Goal: Transaction & Acquisition: Book appointment/travel/reservation

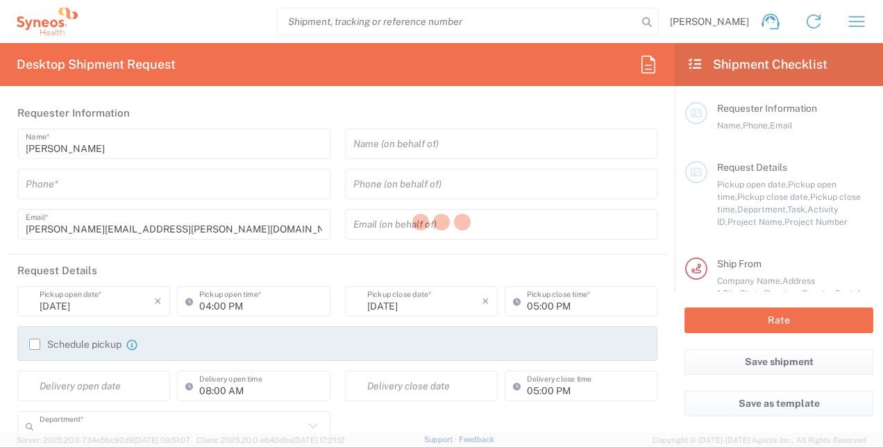
type input "8130"
type input "[US_STATE]"
type input "[GEOGRAPHIC_DATA]"
type input "Syneos Health, LLC-[GEOGRAPHIC_DATA] [GEOGRAPHIC_DATA] [GEOGRAPHIC_DATA]"
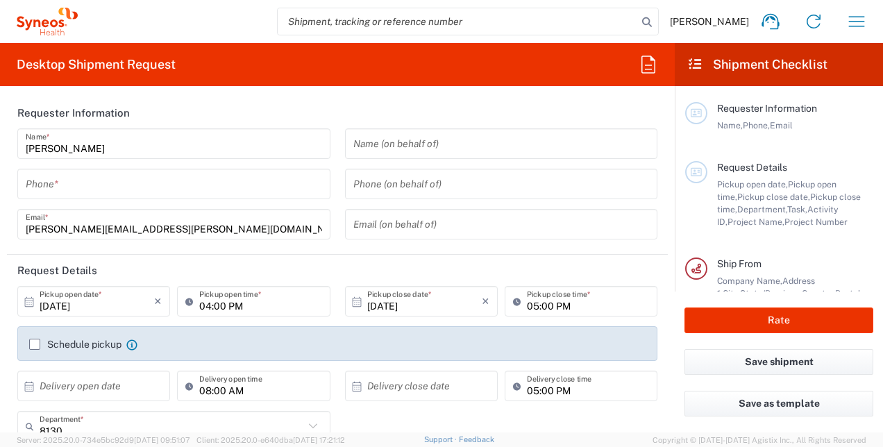
click at [154, 196] on div "Phone *" at bounding box center [173, 184] width 313 height 31
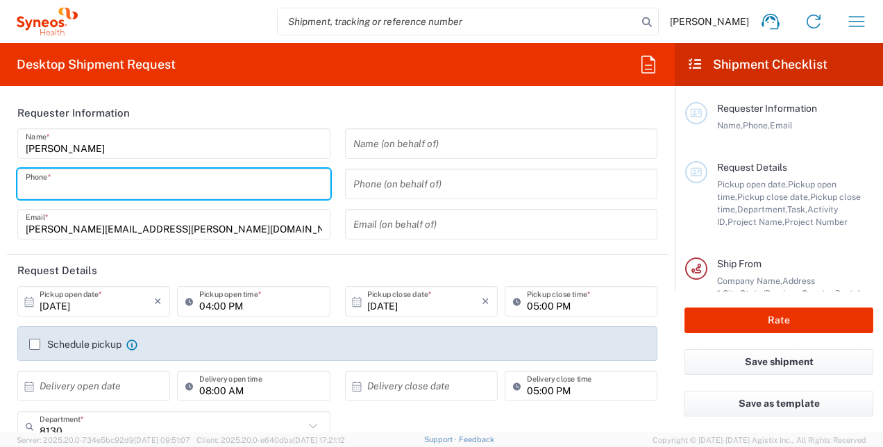
click at [147, 185] on input "tel" at bounding box center [174, 184] width 296 height 24
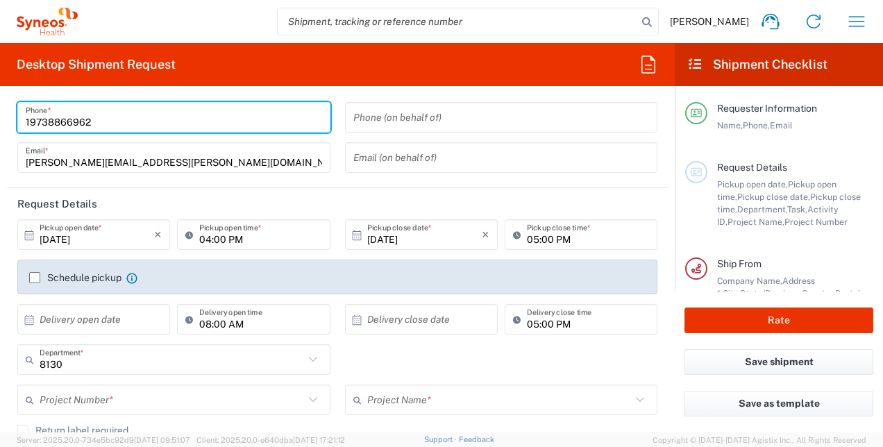
scroll to position [76, 0]
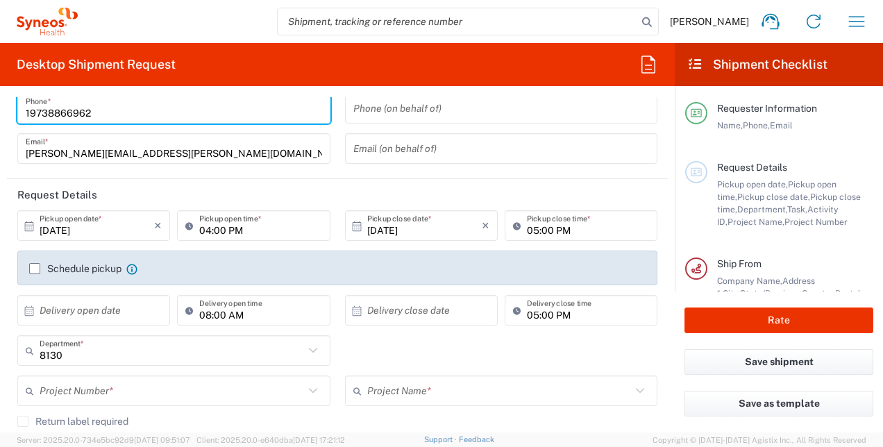
type input "19738866962"
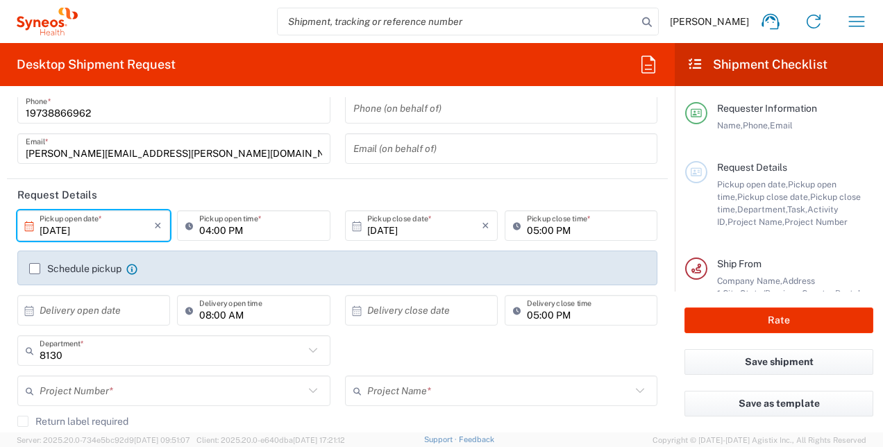
click at [126, 223] on input "[DATE]" at bounding box center [97, 226] width 114 height 24
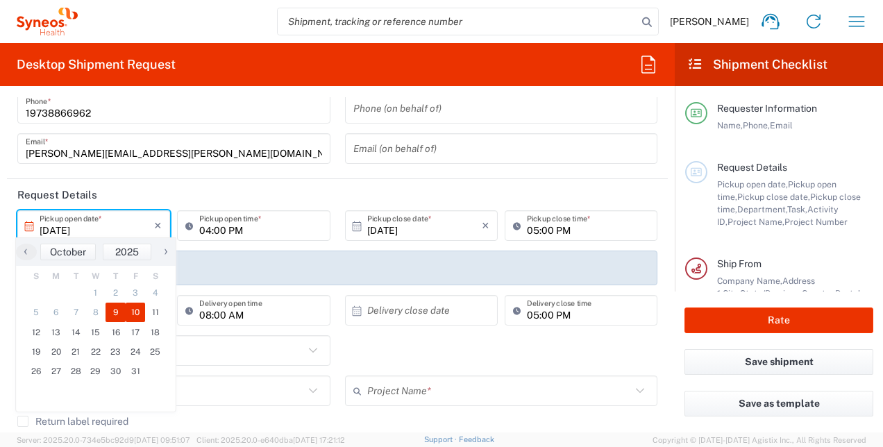
click at [139, 319] on span "10" at bounding box center [136, 312] width 20 height 19
type input "[DATE]"
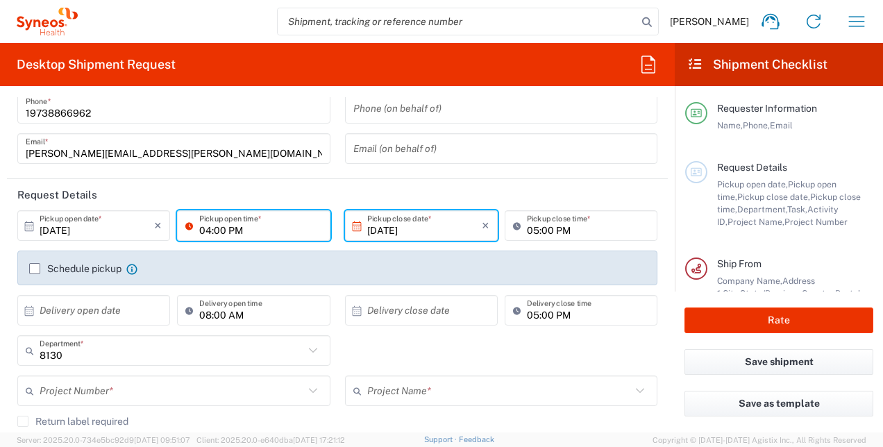
click at [266, 235] on input "04:00 PM" at bounding box center [260, 226] width 122 height 24
click at [436, 232] on input "[DATE]" at bounding box center [424, 226] width 114 height 24
type input "02:00 PM"
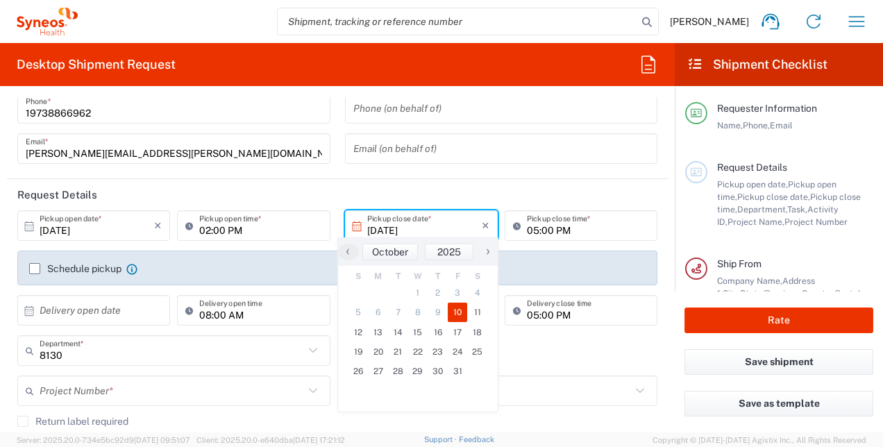
click at [590, 171] on div "Name (on behalf of) Phone (on behalf of) Email (on behalf of)" at bounding box center [500, 113] width 327 height 121
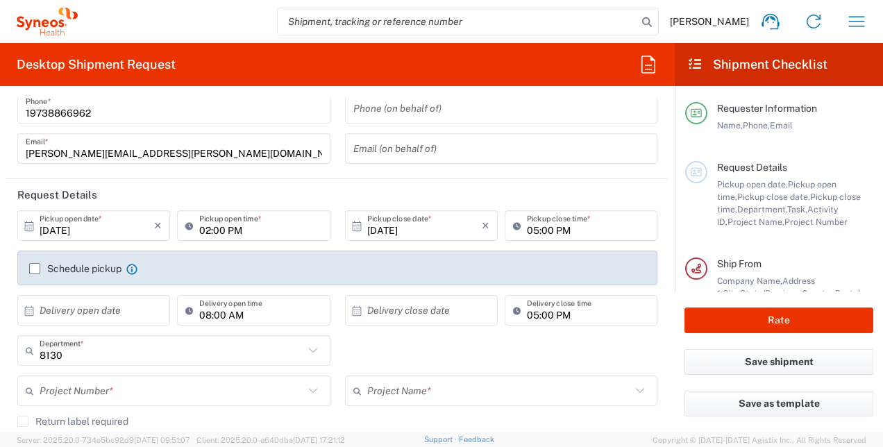
click at [67, 264] on label "Schedule pickup" at bounding box center [75, 268] width 92 height 11
click at [35, 269] on input "Schedule pickup" at bounding box center [35, 269] width 0 height 0
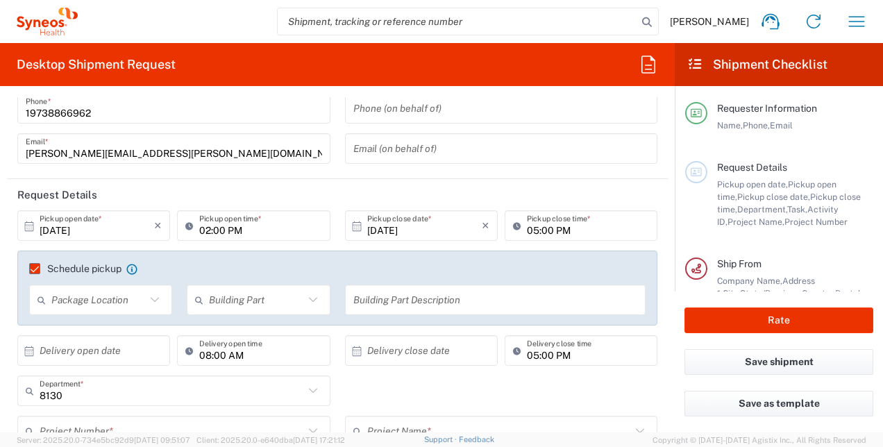
click at [37, 270] on label "Schedule pickup" at bounding box center [75, 268] width 92 height 11
click at [28, 269] on input "Schedule pickup" at bounding box center [28, 269] width 0 height 0
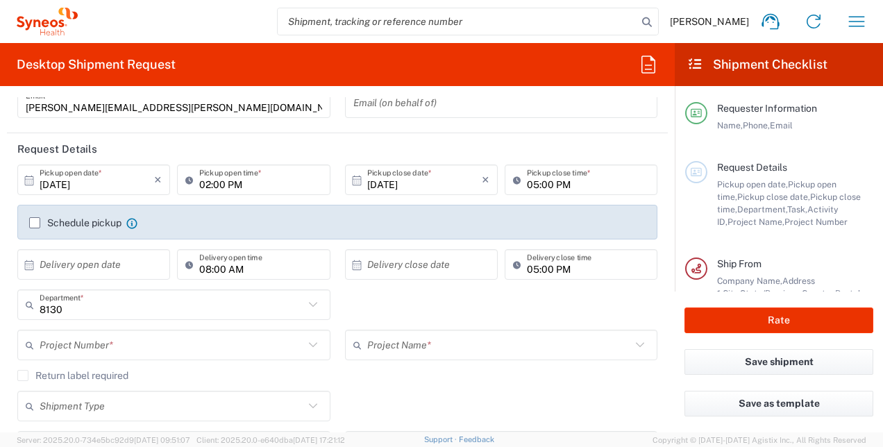
scroll to position [143, 0]
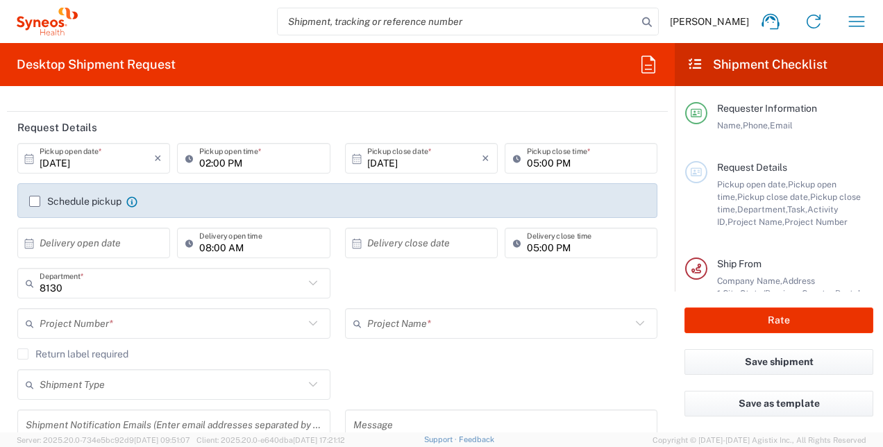
click at [82, 249] on input "text" at bounding box center [97, 243] width 114 height 24
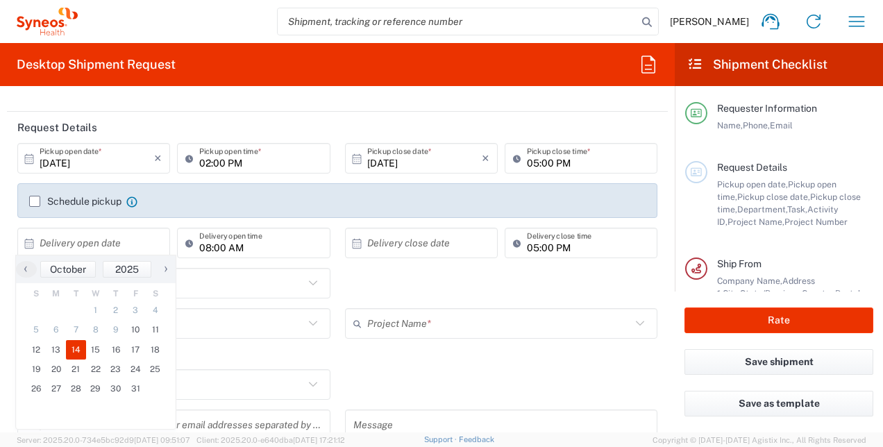
click at [76, 357] on span "14" at bounding box center [76, 349] width 20 height 19
type input "[DATE]"
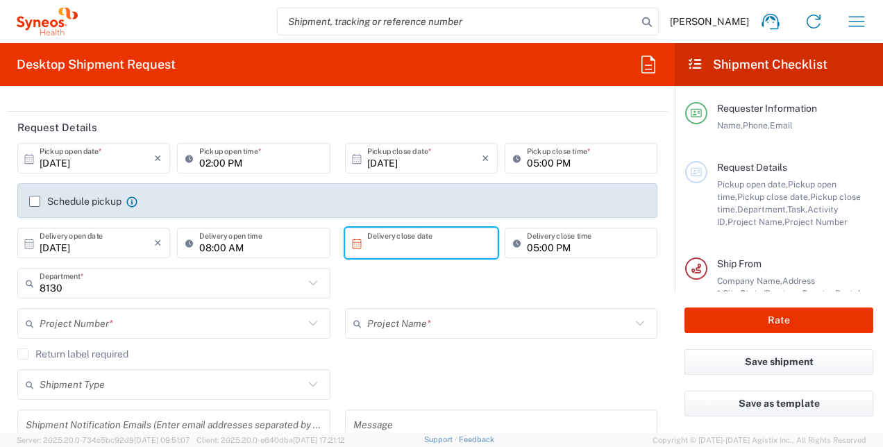
click at [379, 241] on input "text" at bounding box center [424, 243] width 114 height 24
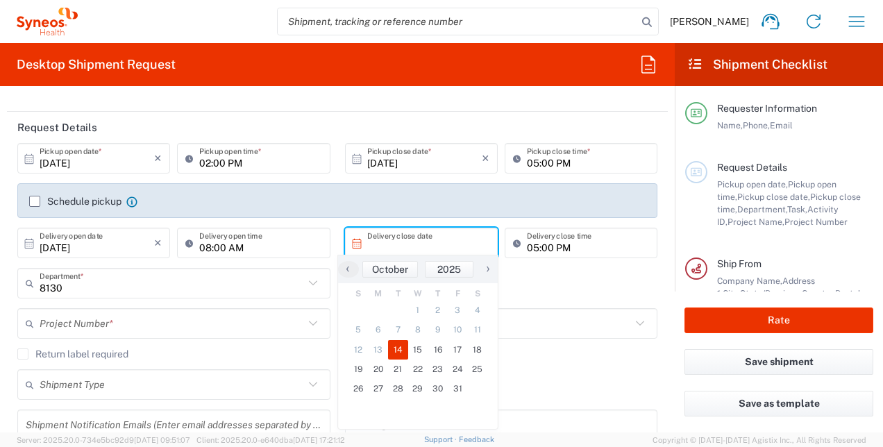
click at [401, 353] on span "14" at bounding box center [398, 349] width 20 height 19
type input "[DATE]"
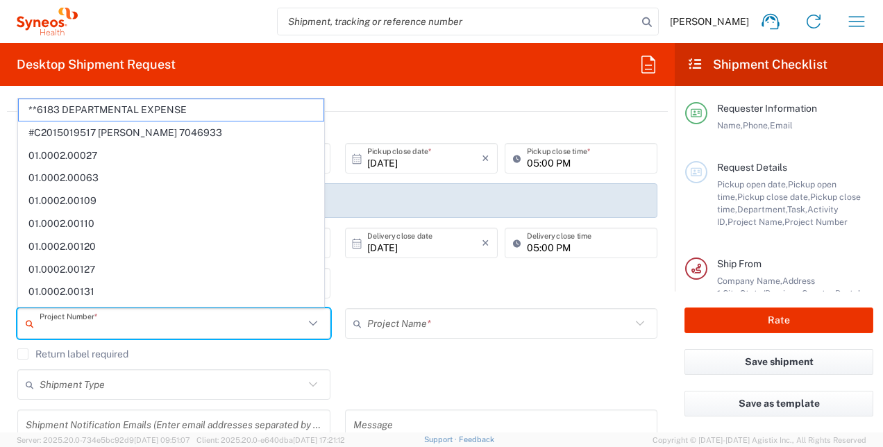
click at [279, 323] on input "text" at bounding box center [172, 324] width 264 height 24
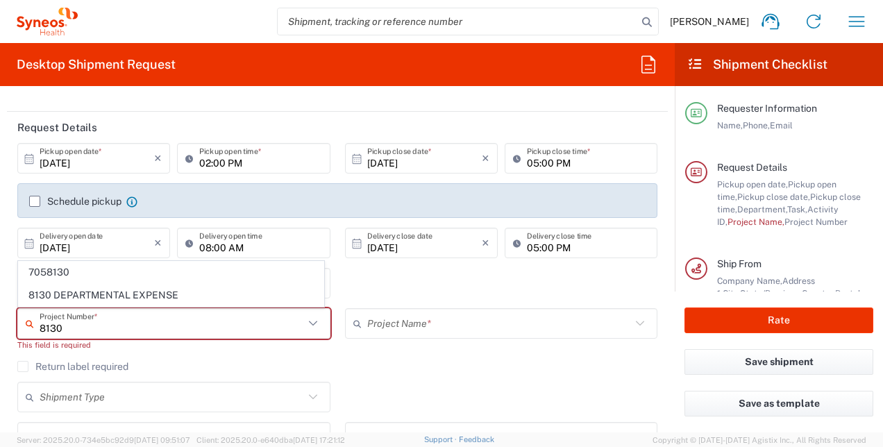
click at [279, 323] on input "8130" at bounding box center [172, 324] width 264 height 24
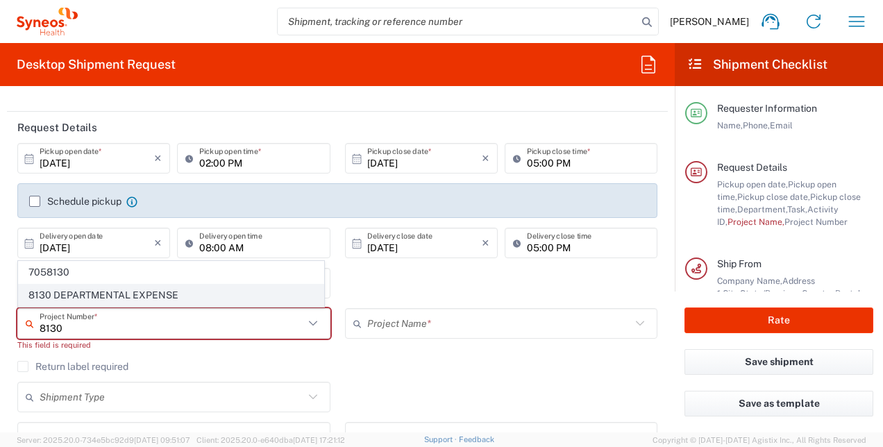
click at [207, 300] on span "8130 DEPARTMENTAL EXPENSE" at bounding box center [171, 295] width 305 height 22
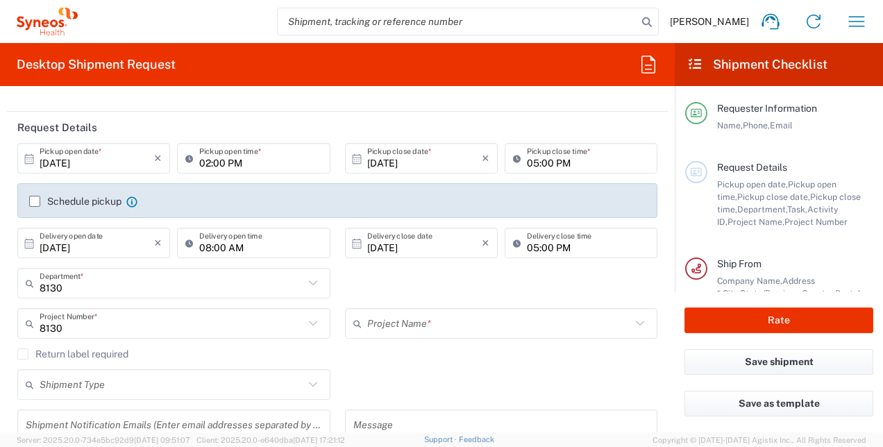
type input "8130 DEPARTMENTAL EXPENSE"
click at [146, 296] on div "8130 Department *" at bounding box center [173, 283] width 313 height 31
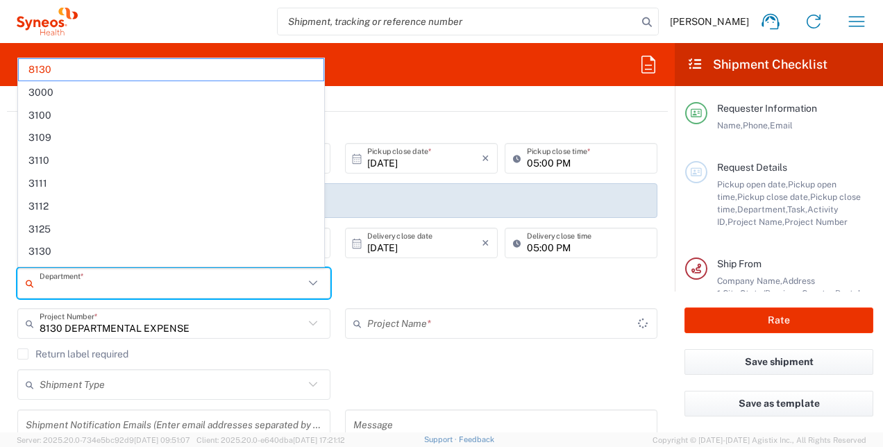
type input "8130 DEPARTMENTAL EXPENSE"
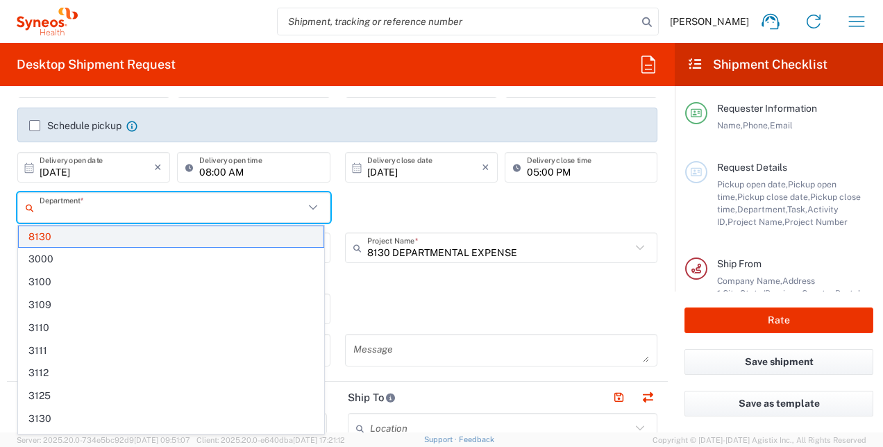
click at [135, 234] on span "8130" at bounding box center [171, 237] width 305 height 22
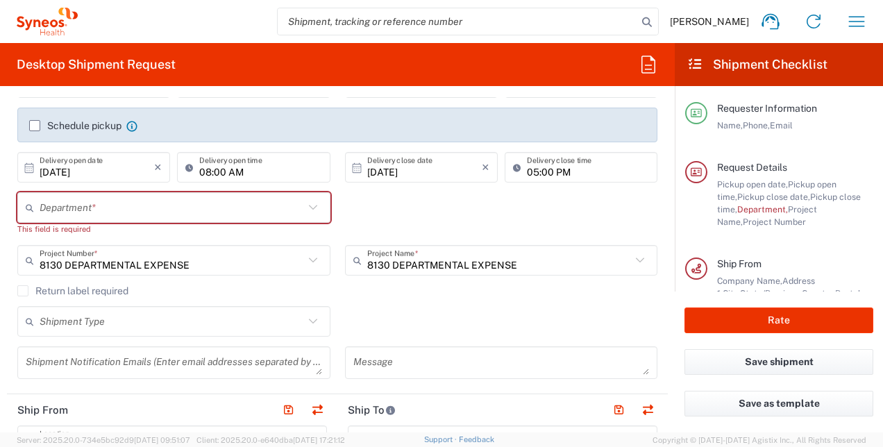
click at [272, 208] on input "text" at bounding box center [172, 208] width 264 height 24
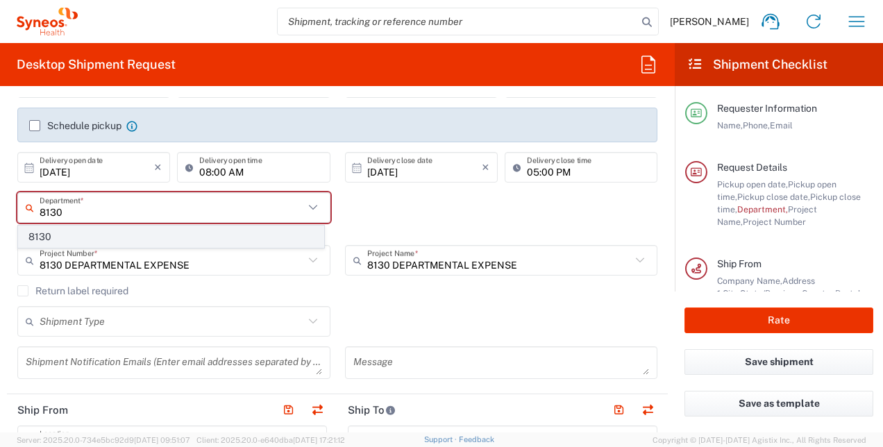
type input "8130"
click at [255, 243] on span "8130" at bounding box center [171, 237] width 305 height 22
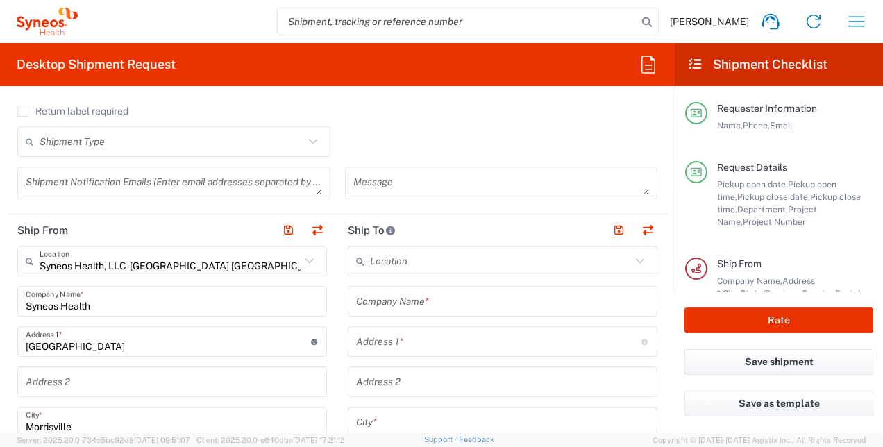
scroll to position [389, 0]
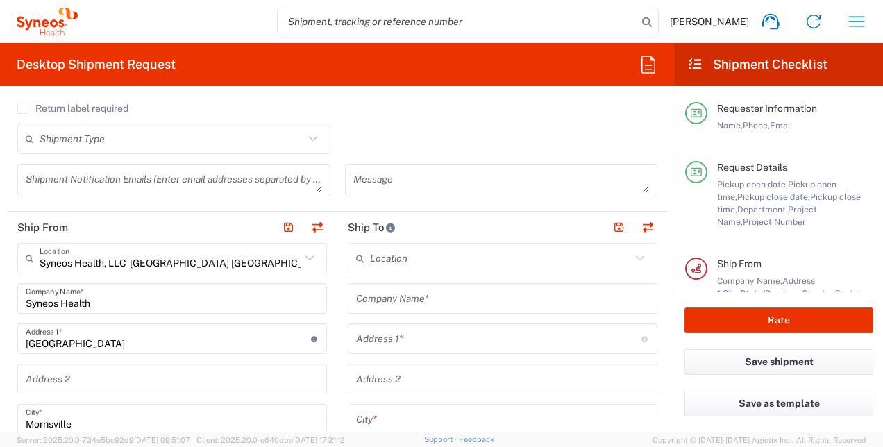
click at [308, 138] on icon at bounding box center [312, 138] width 8 height 5
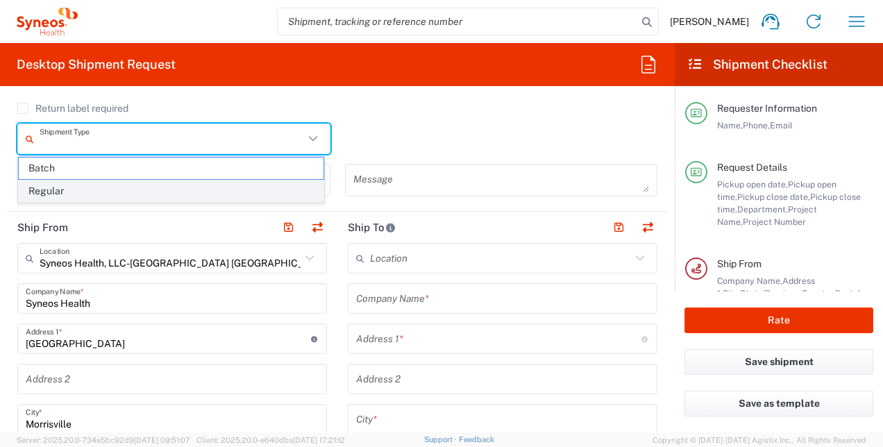
click at [284, 198] on span "Regular" at bounding box center [171, 191] width 305 height 22
type input "Regular"
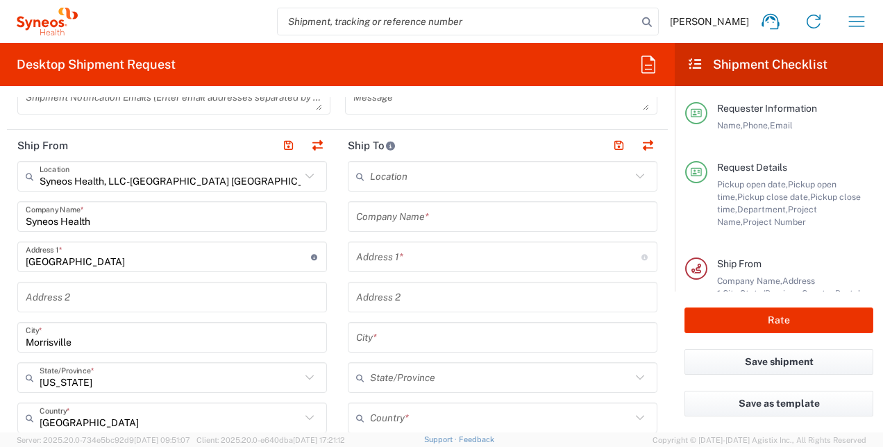
scroll to position [486, 0]
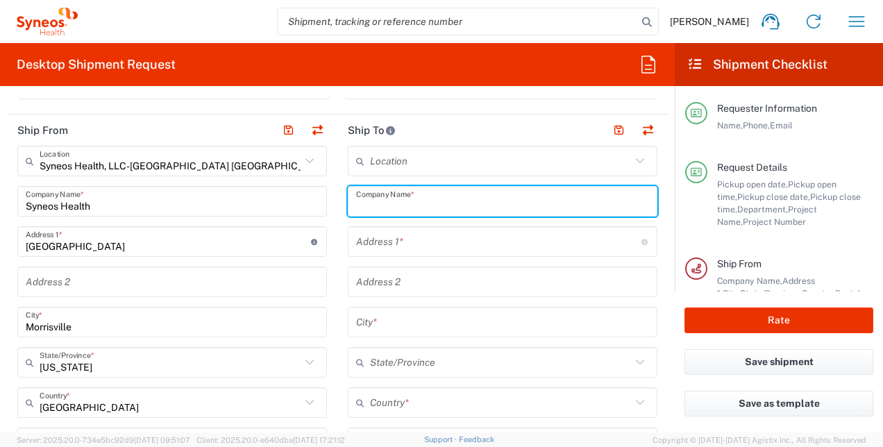
click at [483, 206] on input "text" at bounding box center [502, 201] width 293 height 24
click at [480, 253] on div "Address 1 * For cross streets use street names with '&' or 'and' in between. Fo…" at bounding box center [502, 241] width 309 height 31
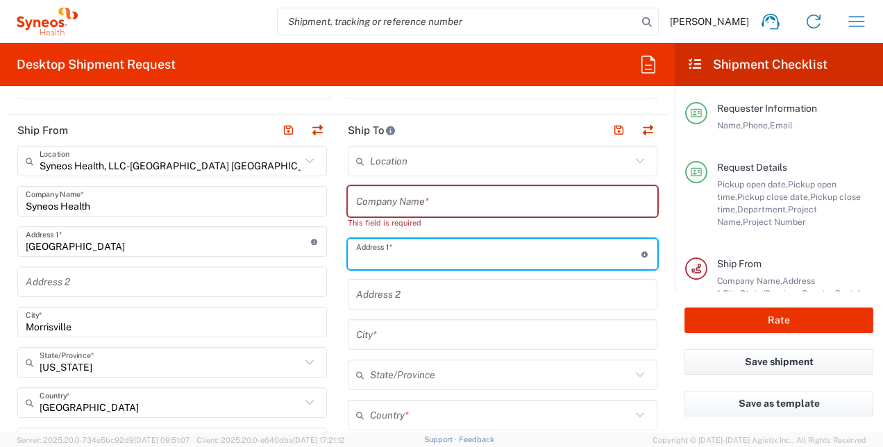
click at [462, 200] on input "text" at bounding box center [502, 201] width 293 height 24
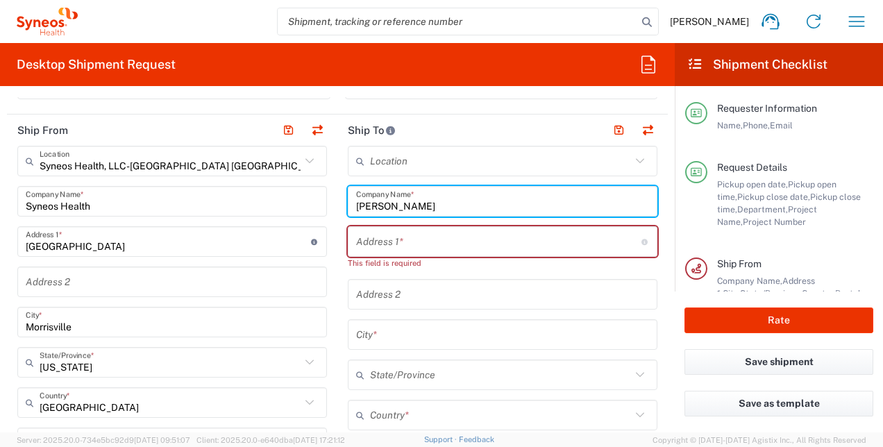
type input "[PERSON_NAME]"
click at [448, 246] on input "text" at bounding box center [498, 242] width 285 height 24
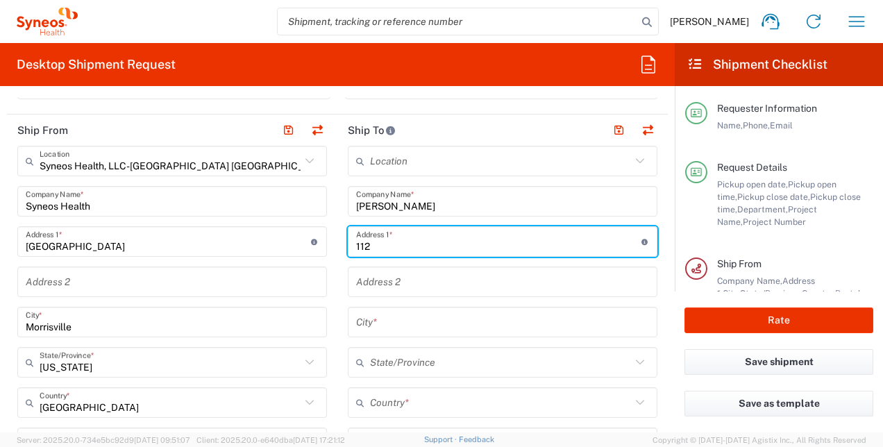
click at [448, 246] on input "112" at bounding box center [498, 242] width 285 height 24
type input "[STREET_ADDRESS]"
type input "NUTLEY"
type input "NJ"
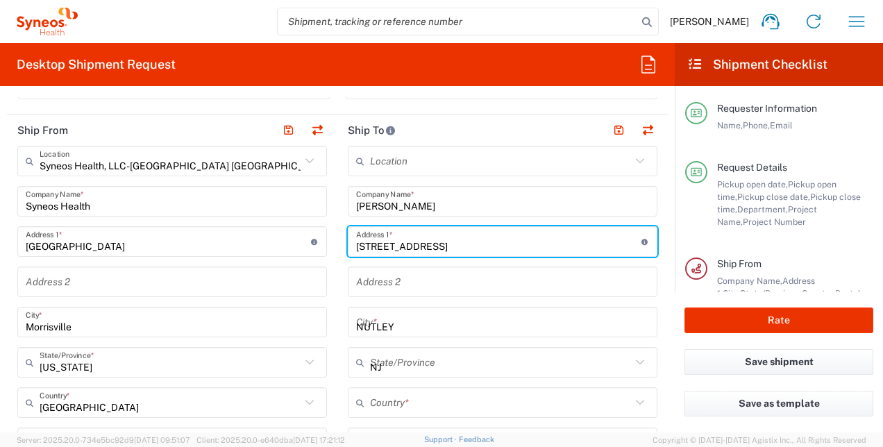
type input "[GEOGRAPHIC_DATA]"
type input "07110"
type input "9738866962"
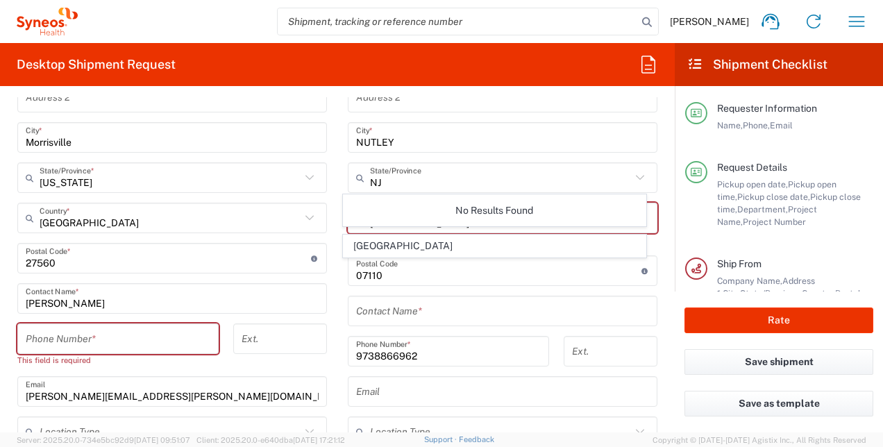
scroll to position [698, 0]
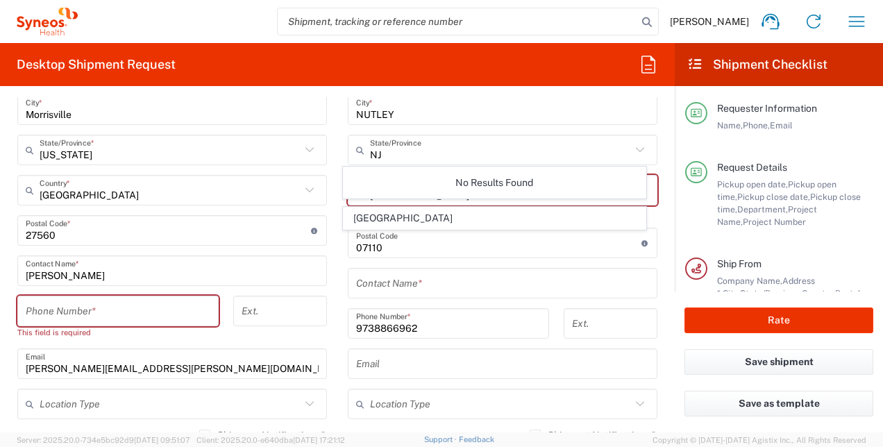
click at [162, 309] on input "tel" at bounding box center [118, 311] width 185 height 24
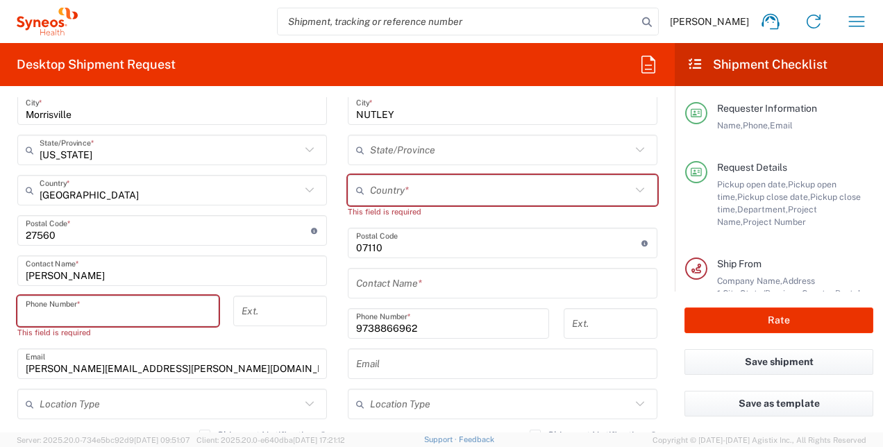
type input "1973886696"
type input "[PERSON_NAME][EMAIL_ADDRESS][PERSON_NAME][DOMAIN_NAME]"
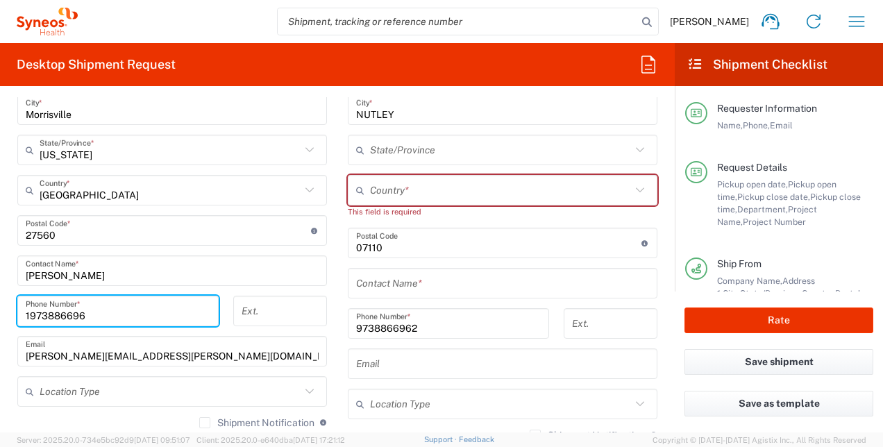
click at [408, 181] on input "text" at bounding box center [500, 190] width 261 height 24
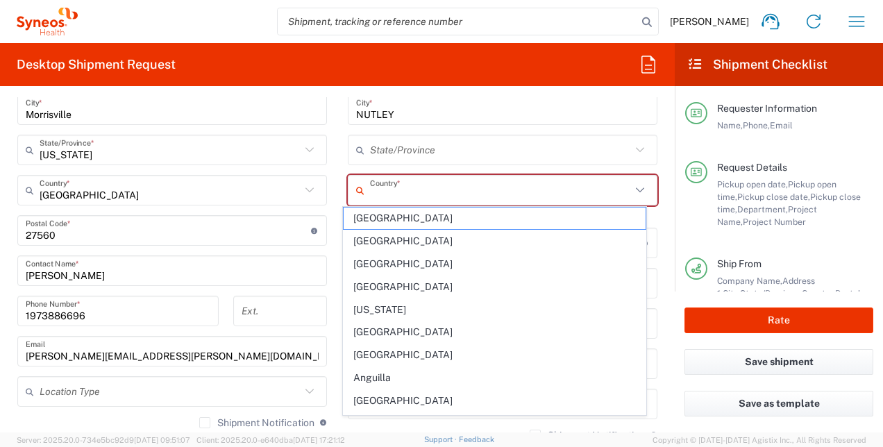
click at [409, 144] on input "text" at bounding box center [500, 150] width 261 height 24
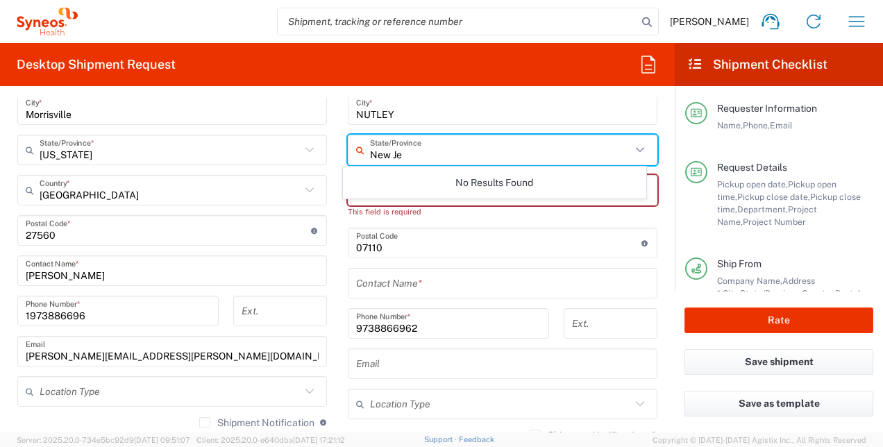
type input "New Jer"
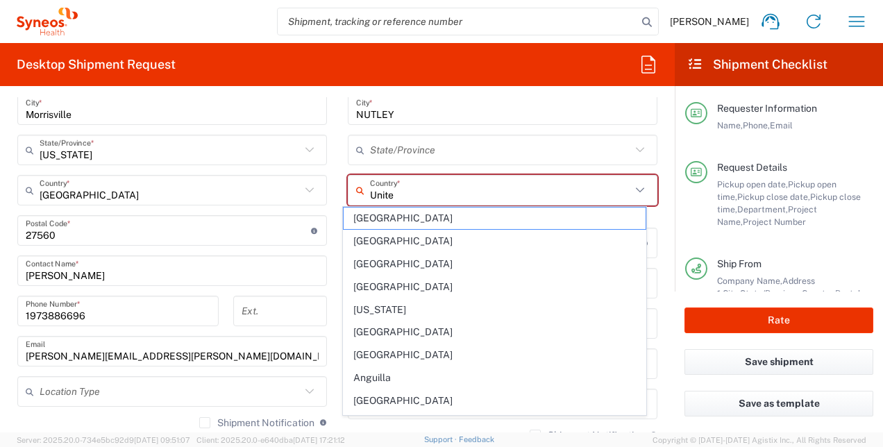
type input "United"
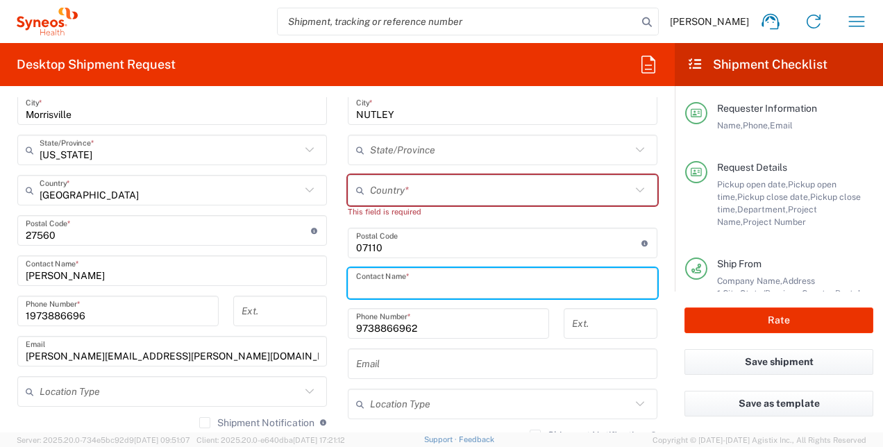
drag, startPoint x: 418, startPoint y: 289, endPoint x: 387, endPoint y: 284, distance: 31.6
click at [387, 284] on input "text" at bounding box center [502, 283] width 293 height 24
click at [448, 192] on input "text" at bounding box center [500, 190] width 261 height 24
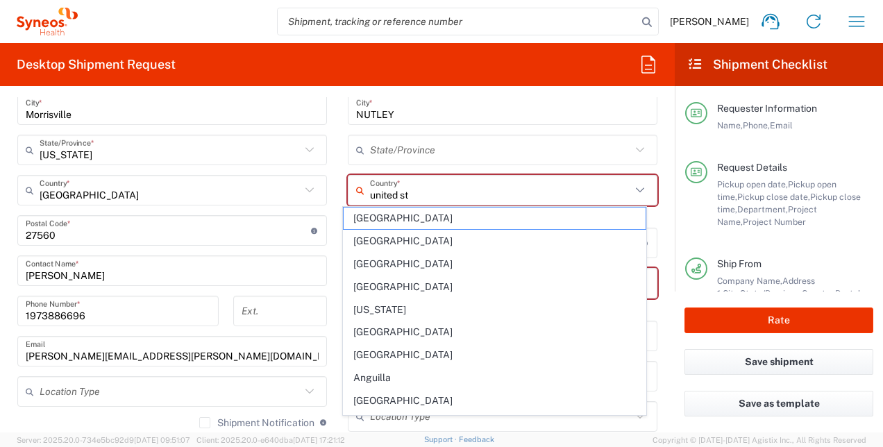
type input "united sta"
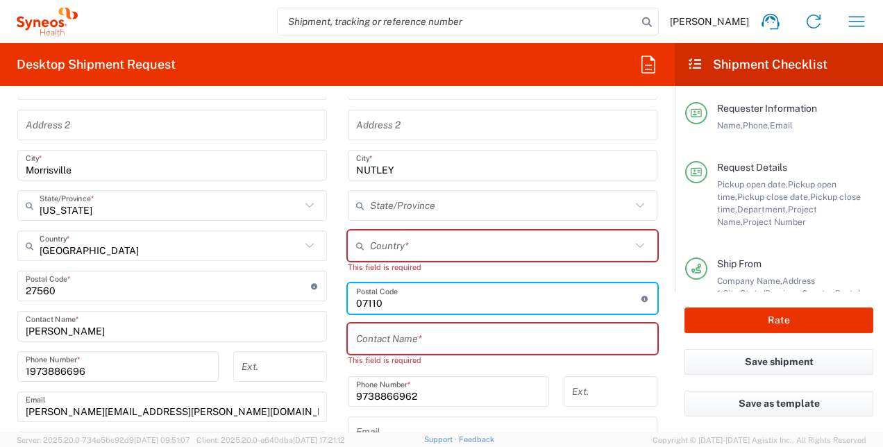
scroll to position [615, 0]
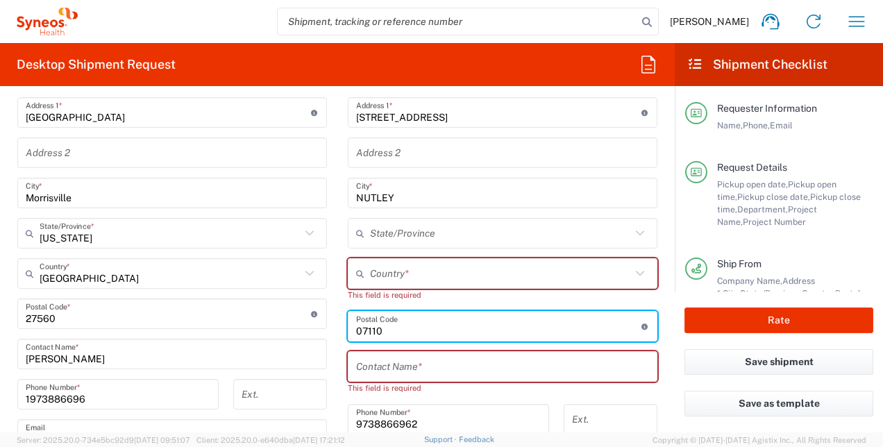
click at [631, 228] on icon at bounding box center [640, 233] width 18 height 18
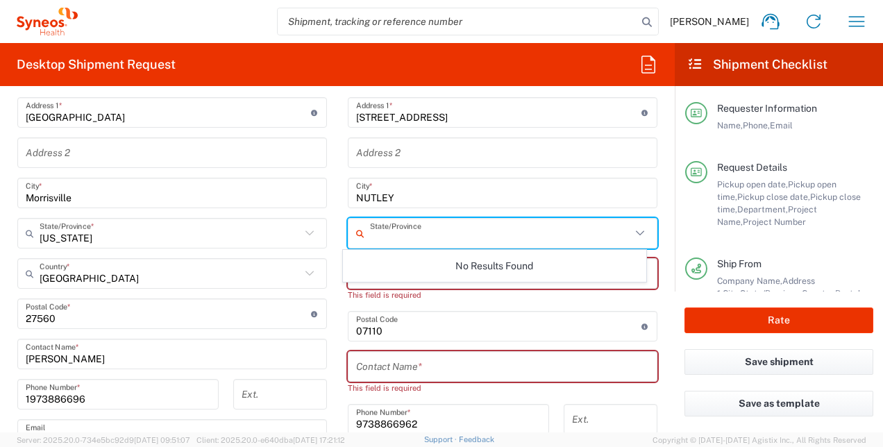
type input "n"
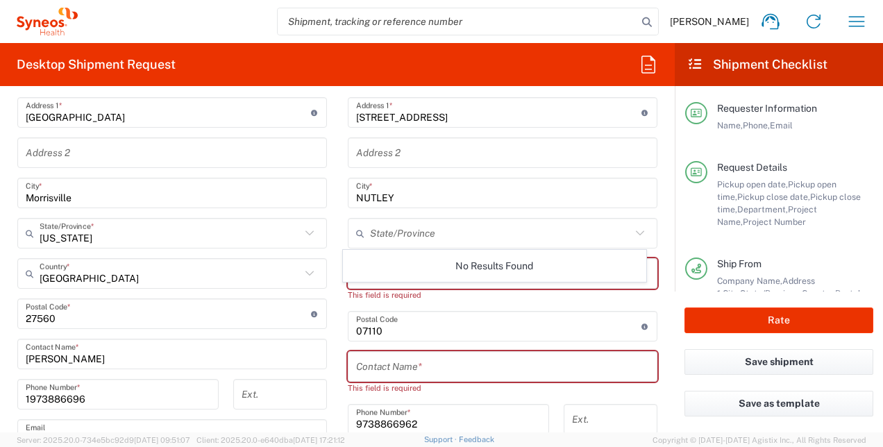
click at [326, 320] on main "Syneos Health, LLC-[GEOGRAPHIC_DATA] [GEOGRAPHIC_DATA] [GEOGRAPHIC_DATA] Locati…" at bounding box center [172, 308] width 330 height 583
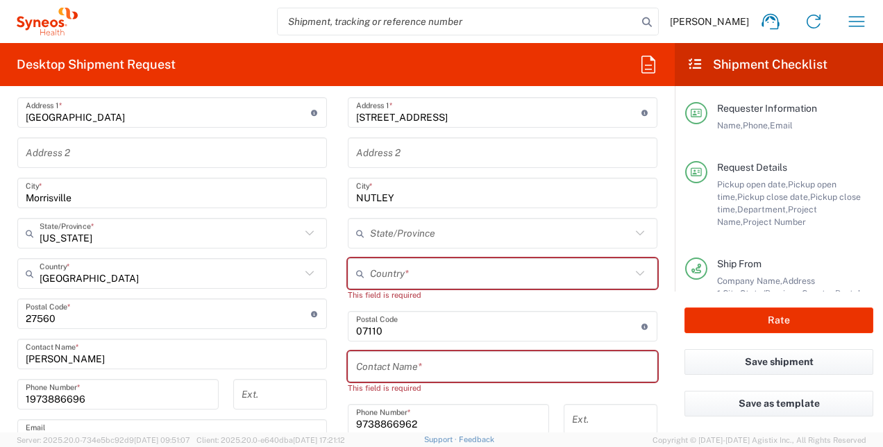
click at [418, 372] on input "text" at bounding box center [502, 367] width 293 height 24
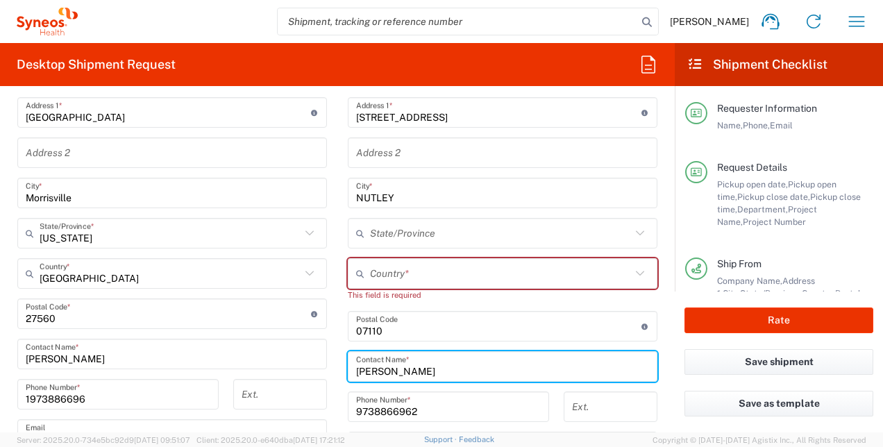
type input "[PERSON_NAME]"
click at [491, 409] on input "9738866962" at bounding box center [448, 407] width 185 height 24
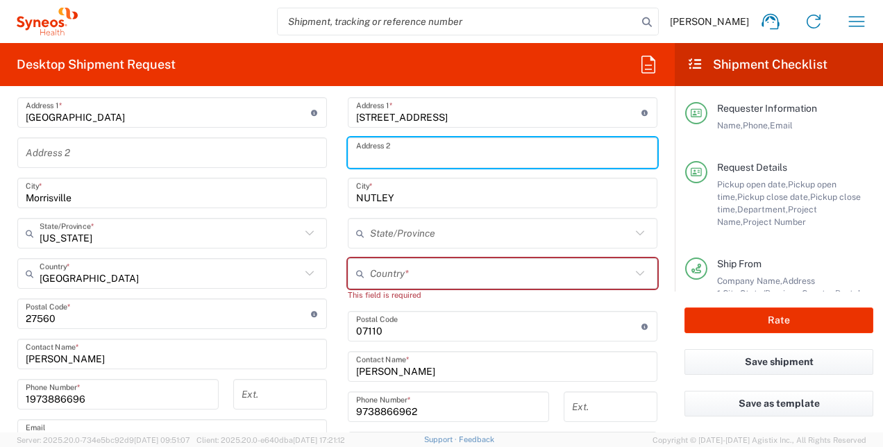
click at [473, 155] on input "text" at bounding box center [502, 153] width 293 height 24
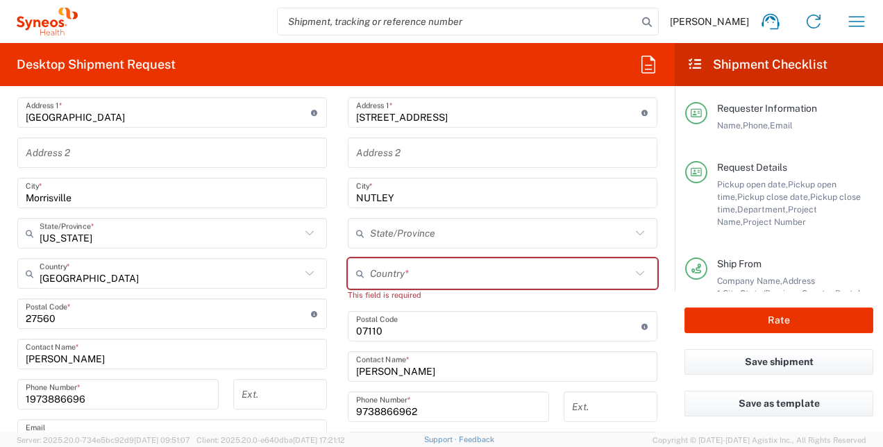
click at [357, 278] on icon at bounding box center [363, 273] width 14 height 22
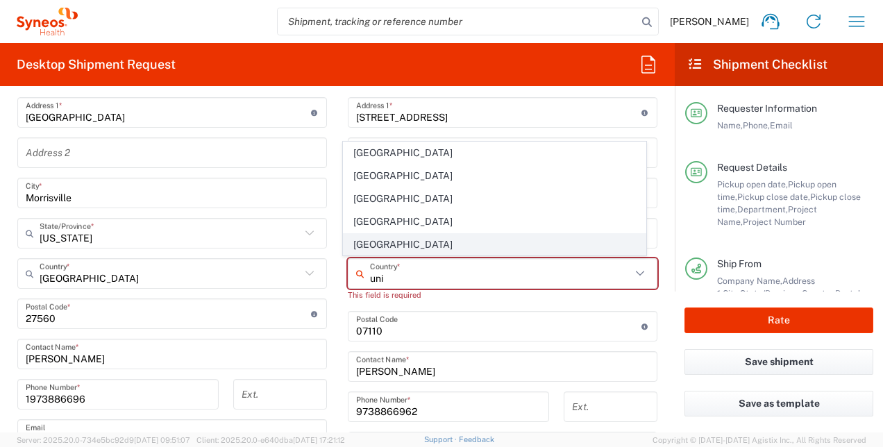
click at [372, 247] on span "[GEOGRAPHIC_DATA]" at bounding box center [493, 245] width 301 height 22
type input "[GEOGRAPHIC_DATA]"
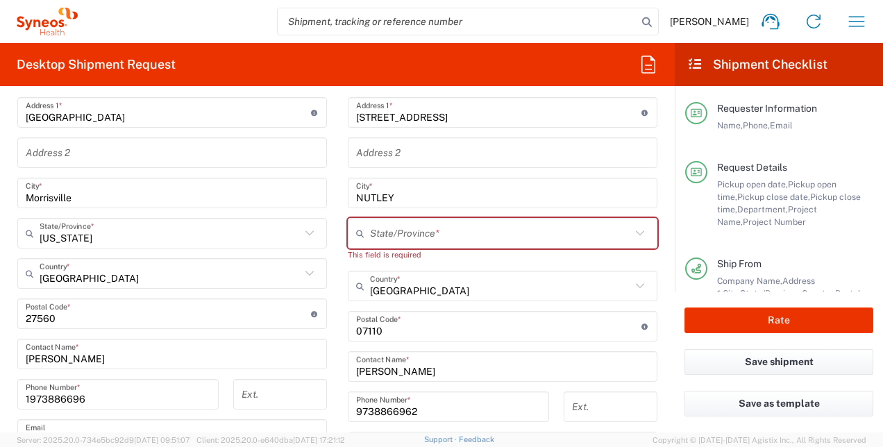
click at [395, 232] on input "text" at bounding box center [500, 233] width 261 height 24
click at [395, 232] on input "new" at bounding box center [500, 233] width 261 height 24
click at [633, 233] on icon at bounding box center [640, 233] width 18 height 18
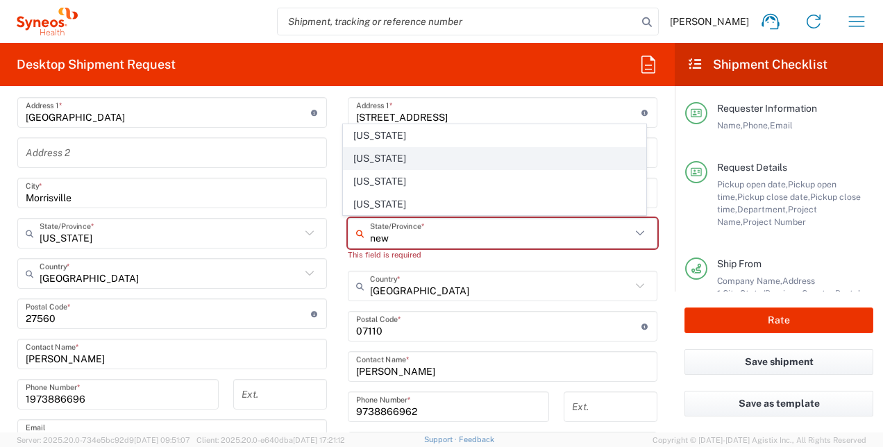
click at [412, 160] on span "[US_STATE]" at bounding box center [493, 159] width 301 height 22
type input "[US_STATE]"
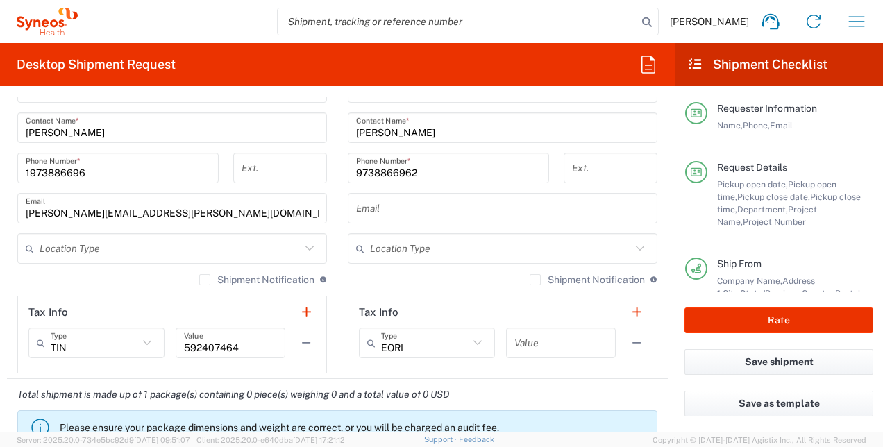
scroll to position [862, 0]
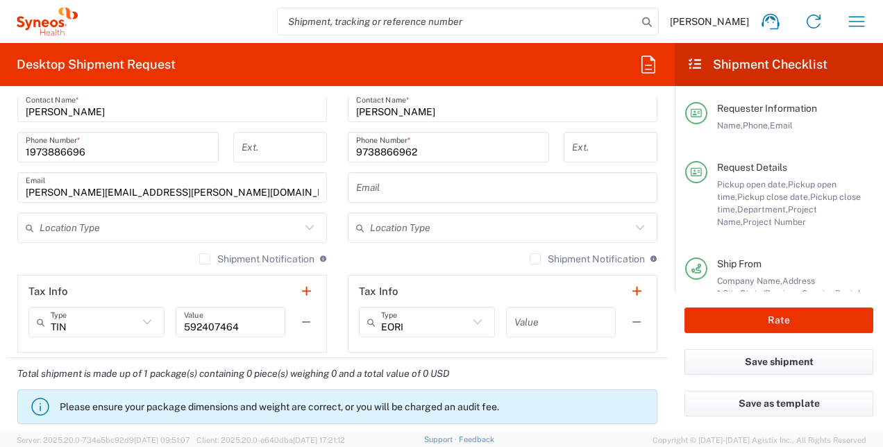
click at [631, 222] on icon at bounding box center [640, 228] width 18 height 18
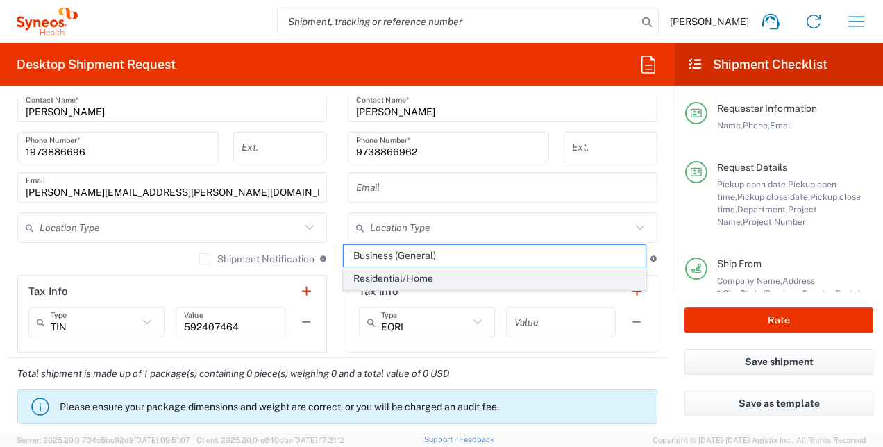
click at [593, 284] on span "Residential/Home" at bounding box center [493, 279] width 301 height 22
type input "Residential/Home"
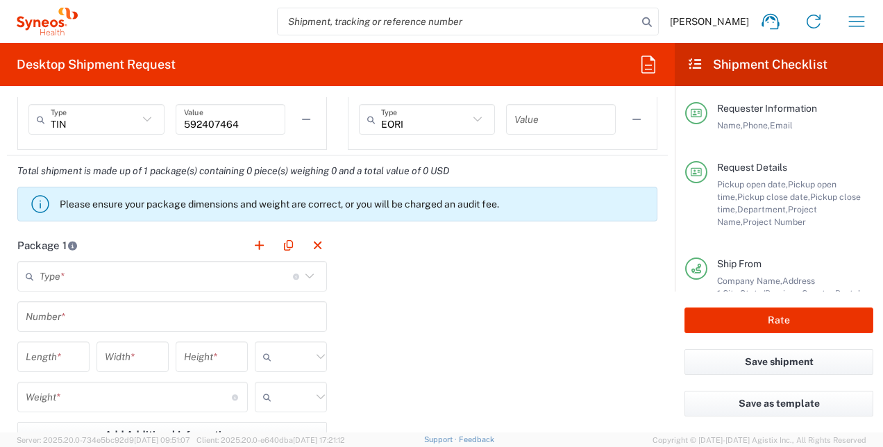
scroll to position [1085, 0]
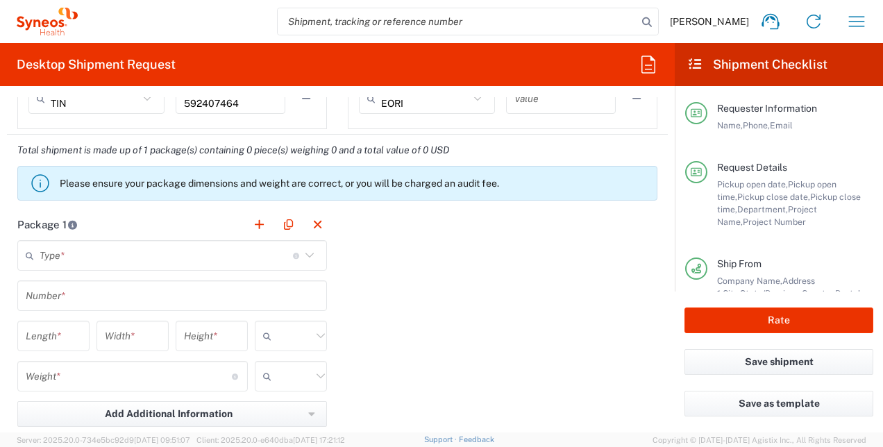
drag, startPoint x: 297, startPoint y: 257, endPoint x: 306, endPoint y: 232, distance: 26.6
click at [306, 232] on agx-form-section "Package 1 Type * Material used to package goods Envelope Large Box Medium Box P…" at bounding box center [172, 361] width 330 height 304
drag, startPoint x: 306, startPoint y: 232, endPoint x: 304, endPoint y: 255, distance: 23.0
click at [303, 266] on div "Type * Material used to package goods" at bounding box center [171, 255] width 309 height 31
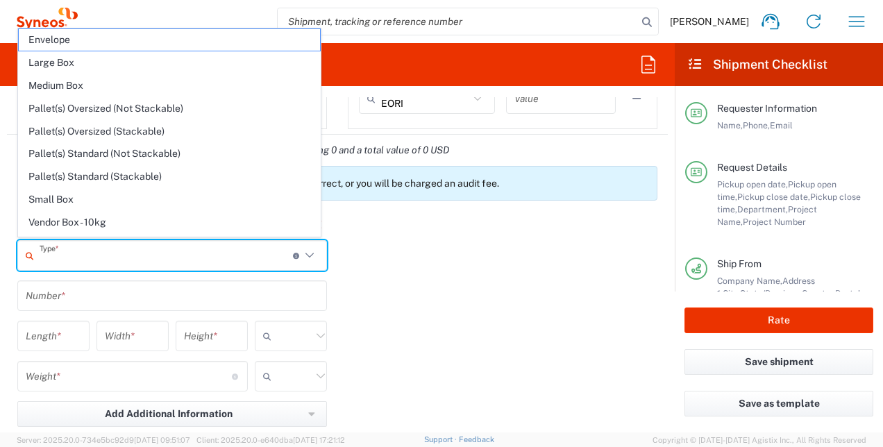
click at [304, 255] on icon at bounding box center [309, 255] width 18 height 18
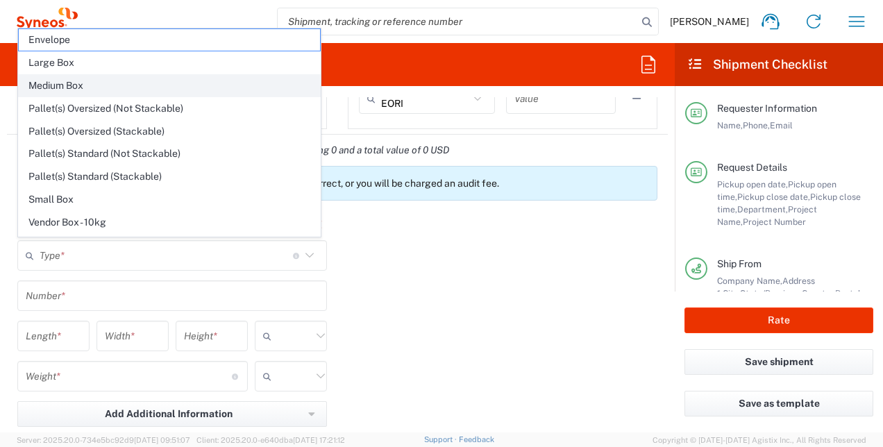
click at [195, 94] on span "Medium Box" at bounding box center [169, 86] width 301 height 22
type input "Medium Box"
type input "13"
type input "11.5"
type input "2.5"
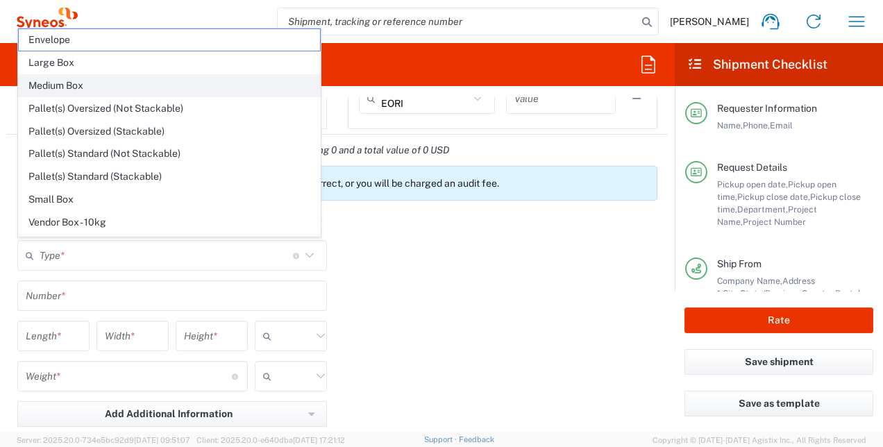
type input "in"
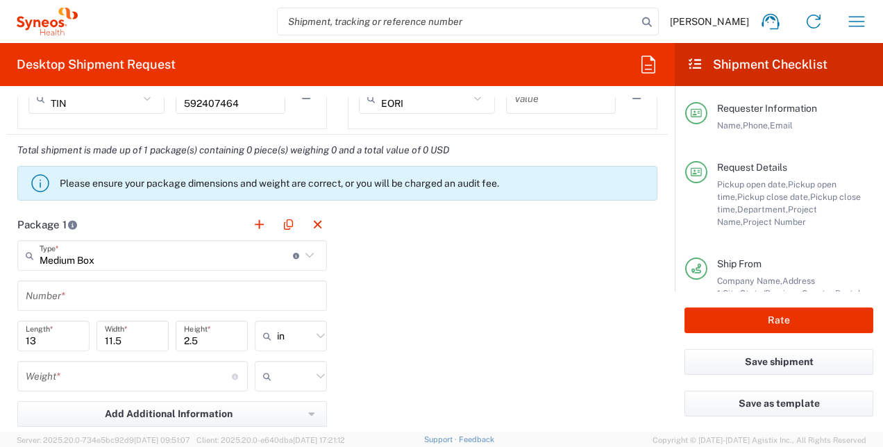
click at [175, 293] on input "text" at bounding box center [172, 296] width 293 height 24
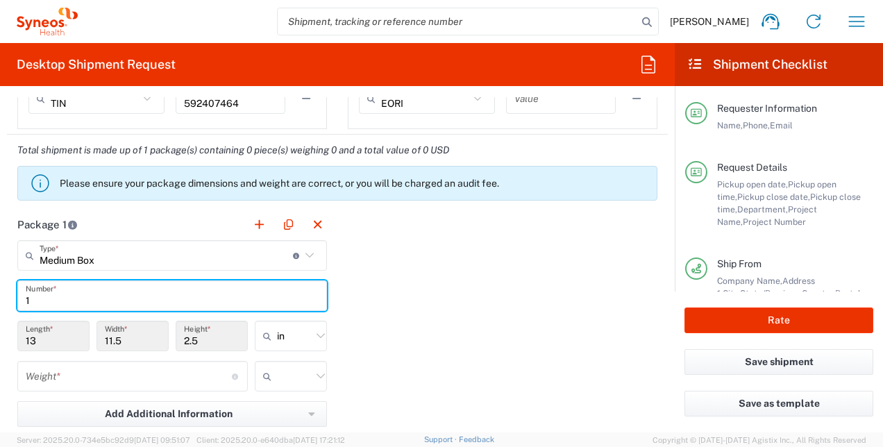
type input "1"
click at [393, 280] on div "Package 1 Medium Box Type * Material used to package goods Envelope Large Box M…" at bounding box center [337, 361] width 661 height 305
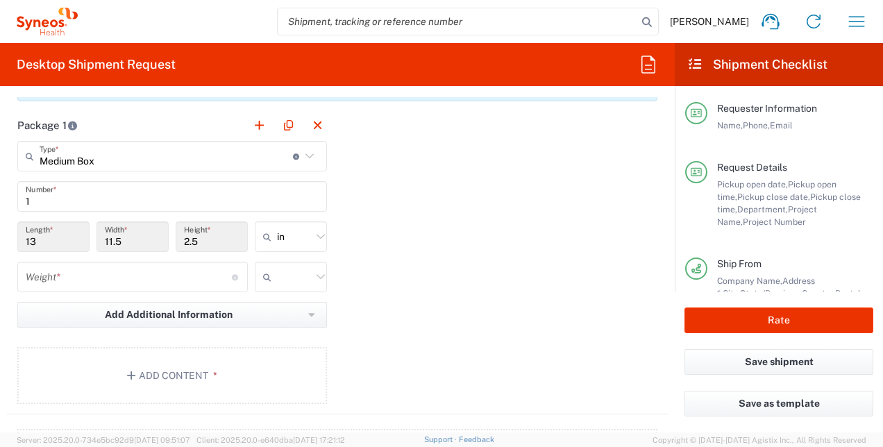
scroll to position [1175, 0]
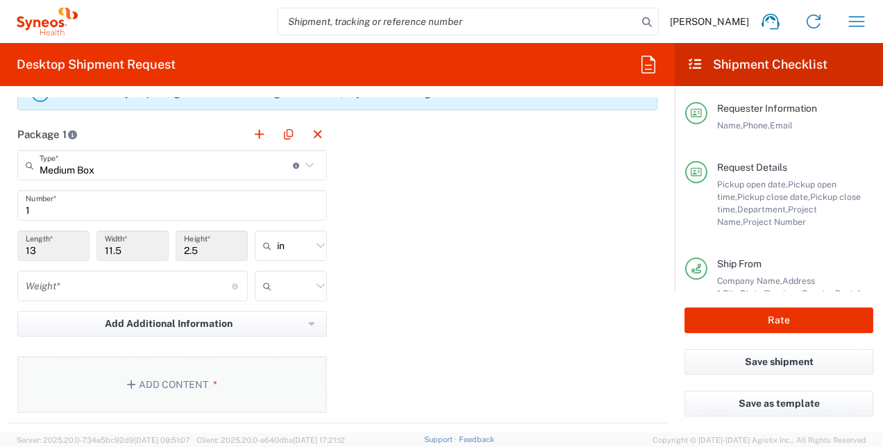
click at [185, 390] on button "Add Content *" at bounding box center [171, 384] width 309 height 57
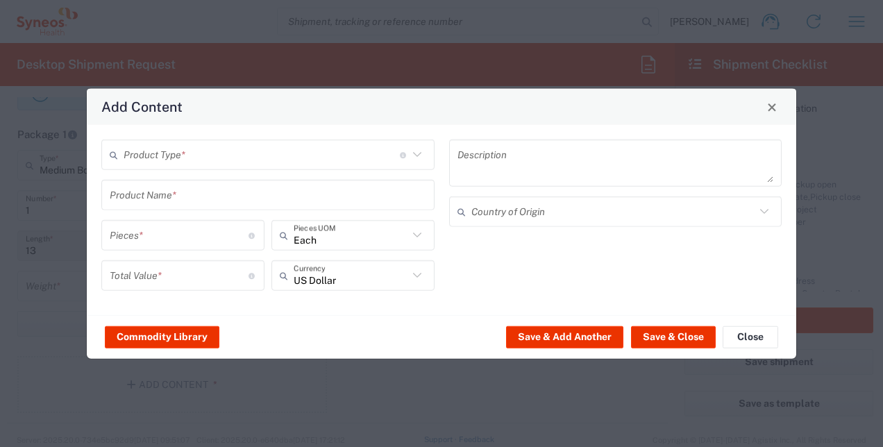
click at [414, 154] on icon at bounding box center [417, 155] width 18 height 18
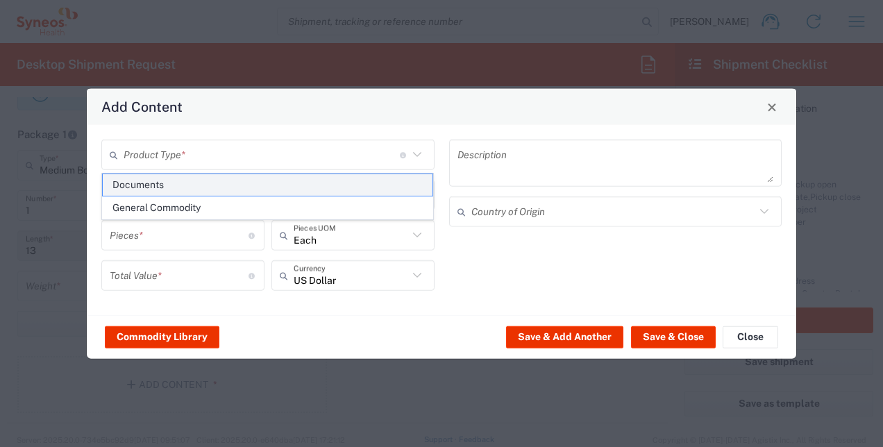
click at [257, 185] on span "Documents" at bounding box center [268, 185] width 330 height 22
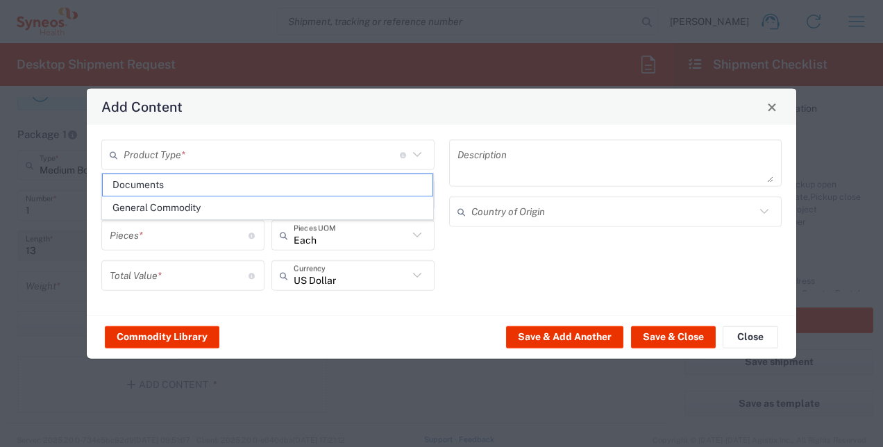
type input "Documents"
type input "1"
type textarea "Documents"
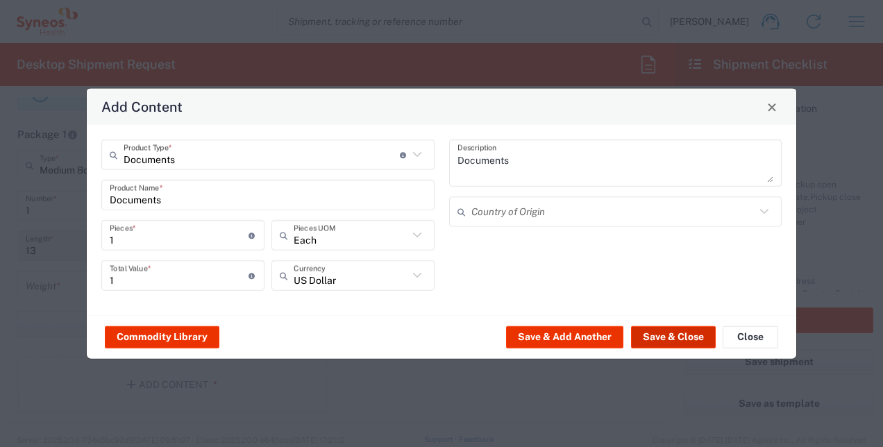
click at [654, 332] on button "Save & Close" at bounding box center [673, 336] width 85 height 22
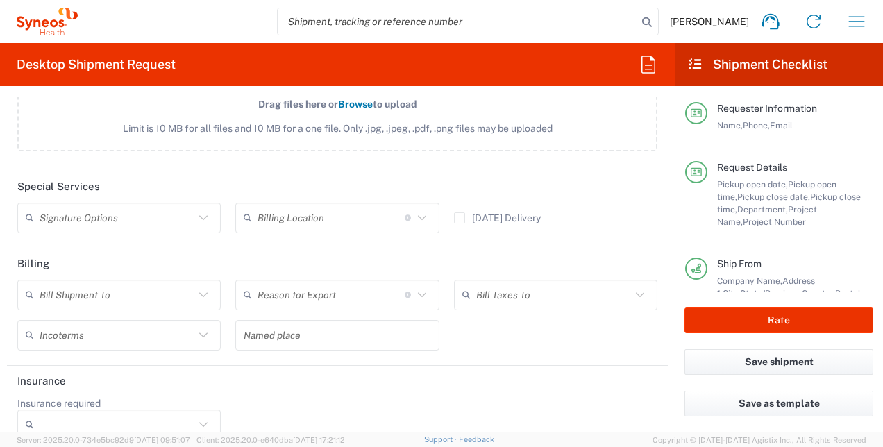
scroll to position [1700, 0]
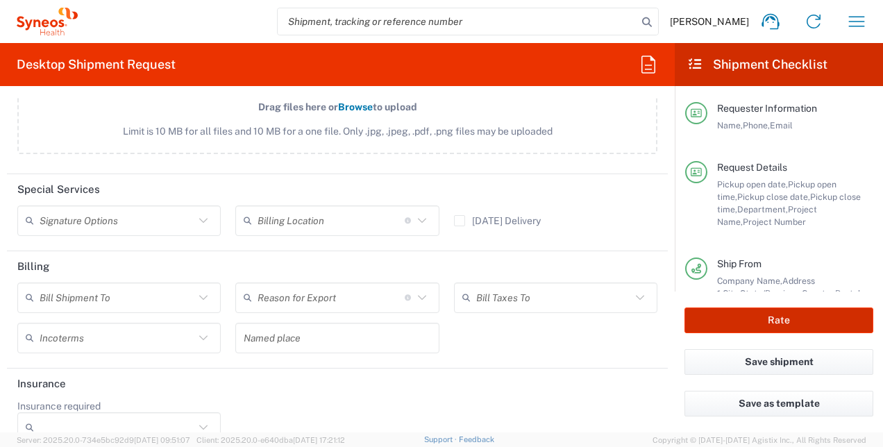
click at [780, 319] on button "Rate" at bounding box center [778, 320] width 189 height 26
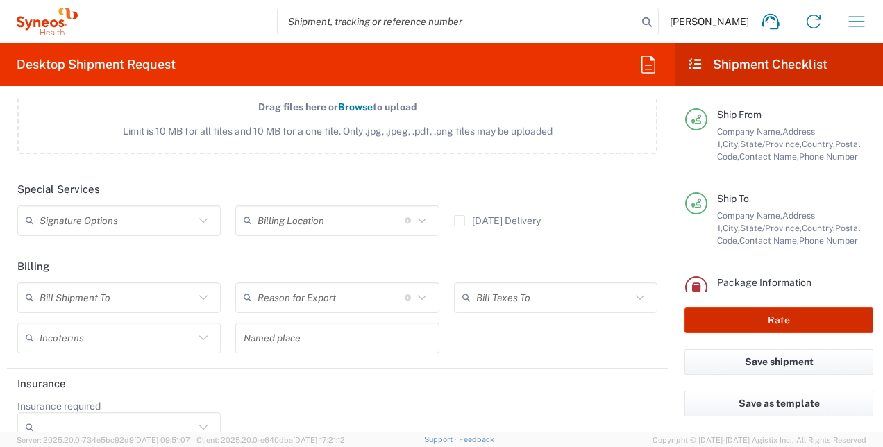
scroll to position [241, 0]
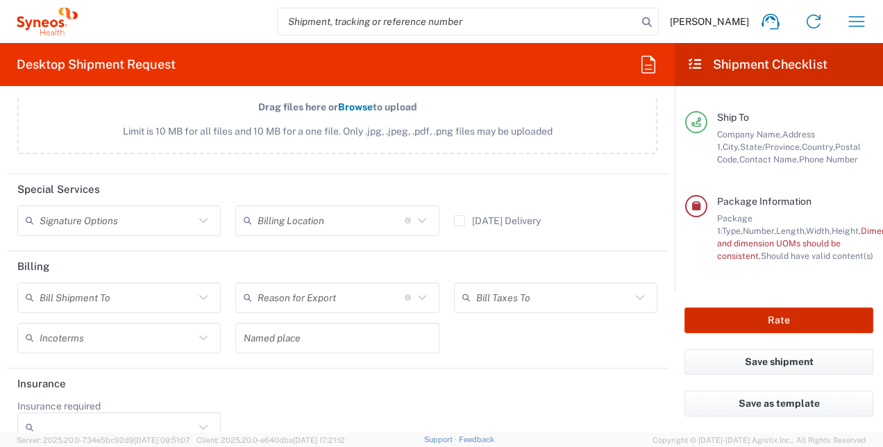
type input "8130 DEPARTMENTAL EXPENSE"
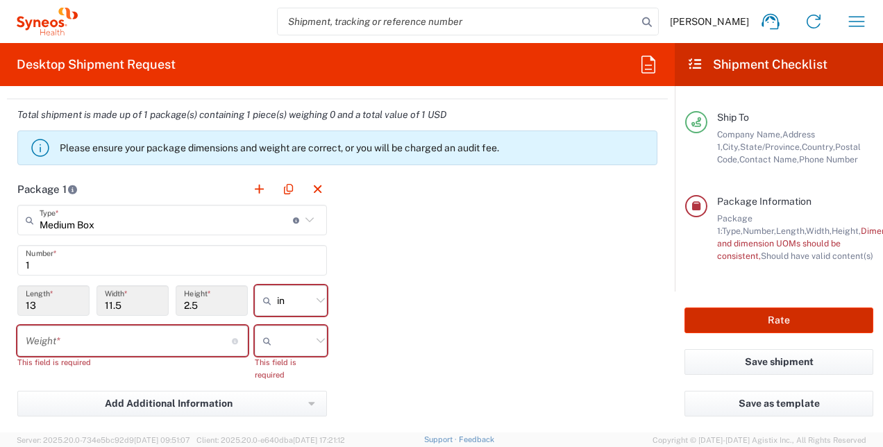
scroll to position [1118, 0]
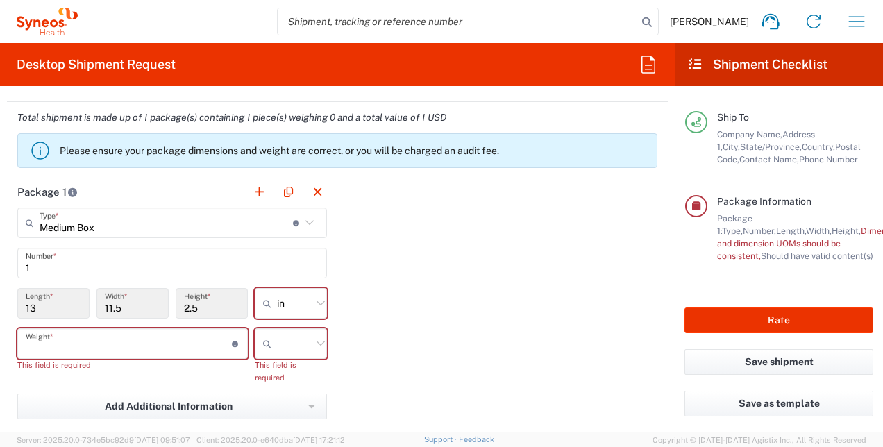
click at [204, 342] on input "number" at bounding box center [129, 344] width 206 height 24
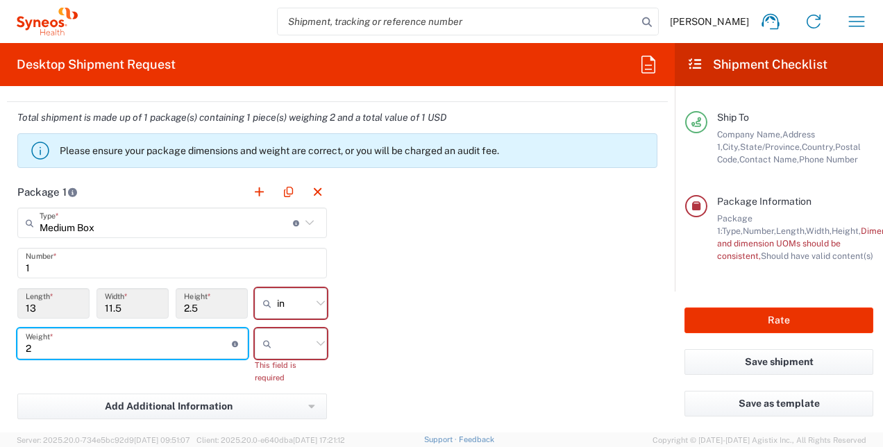
type input "2"
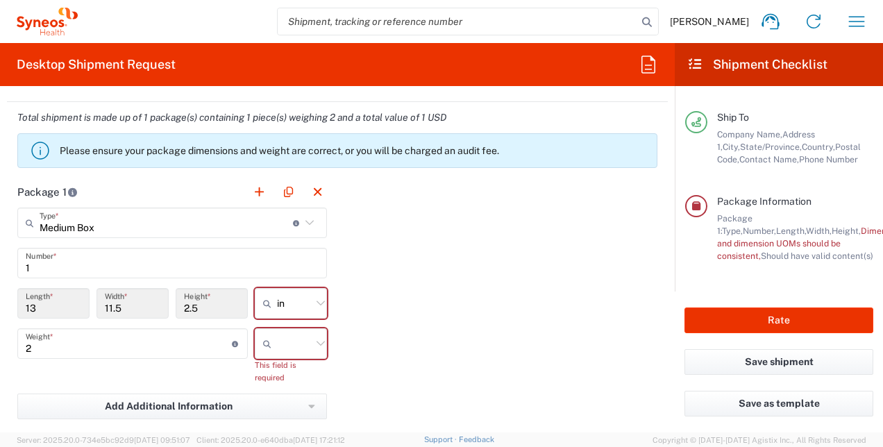
click at [315, 344] on icon at bounding box center [321, 343] width 18 height 18
drag, startPoint x: 315, startPoint y: 344, endPoint x: 270, endPoint y: 391, distance: 65.3
click at [270, 359] on agx-dropdown-input "kgs lbs" at bounding box center [291, 343] width 72 height 31
click at [270, 391] on span "lbs" at bounding box center [286, 394] width 68 height 22
type input "lbs"
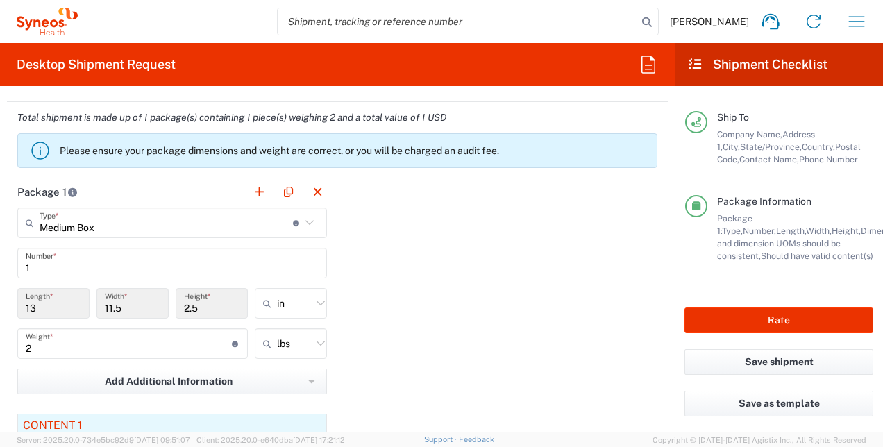
click at [534, 352] on div "Package 1 Medium Box Type * Material used to package goods Envelope Large Box M…" at bounding box center [337, 369] width 661 height 386
click at [808, 326] on button "Rate" at bounding box center [778, 320] width 189 height 26
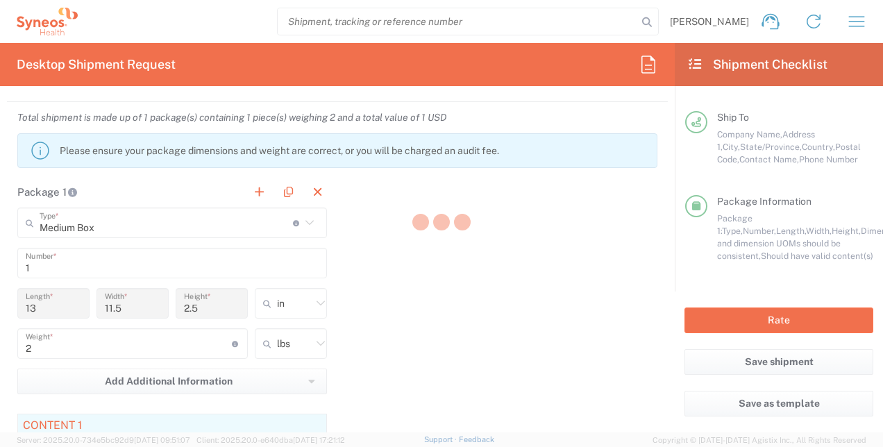
click at [786, 321] on div at bounding box center [441, 223] width 883 height 447
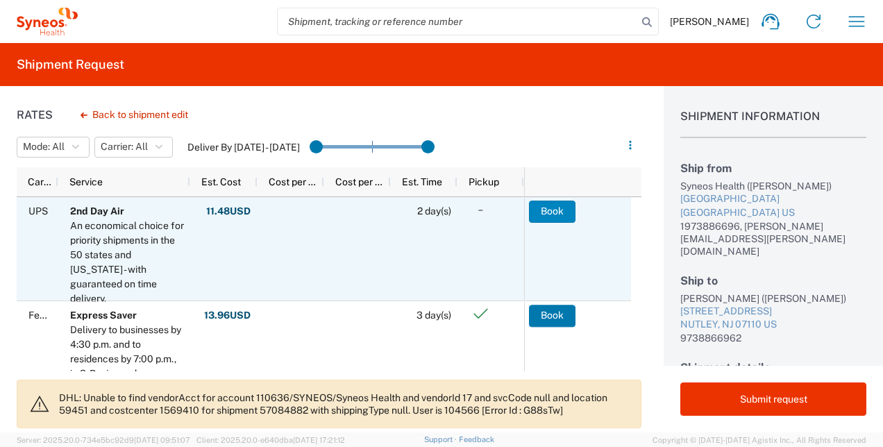
click at [544, 205] on button "Book" at bounding box center [552, 212] width 46 height 22
